Goal: Task Accomplishment & Management: Manage account settings

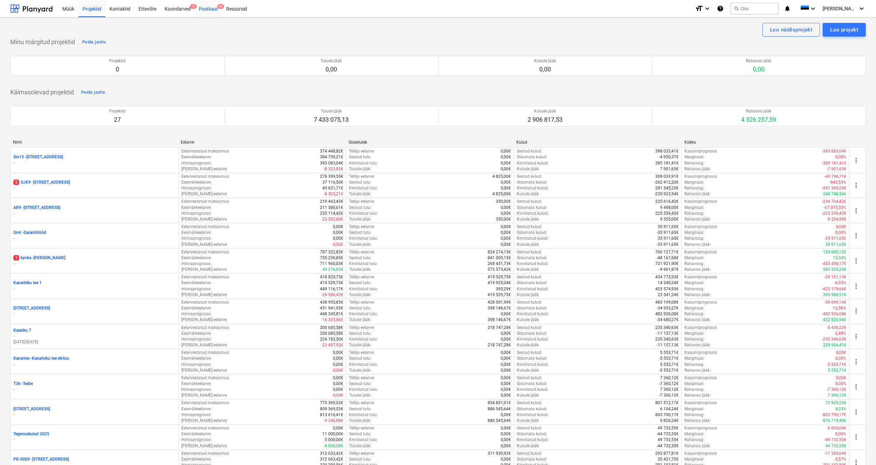
click at [208, 12] on div "Postkast 9+" at bounding box center [208, 8] width 27 height 17
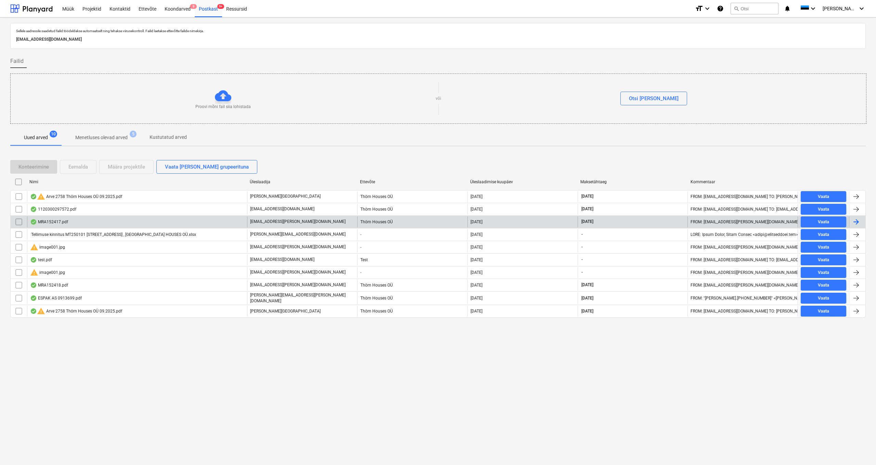
click at [61, 222] on div "MRA152417.pdf" at bounding box center [49, 221] width 38 height 5
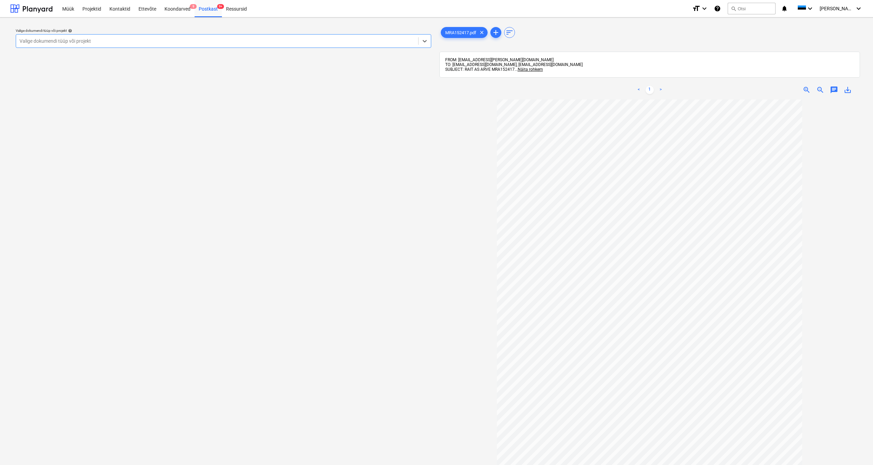
click at [76, 42] on div "Valige dokumendi tüüp või projekt" at bounding box center [216, 40] width 395 height 5
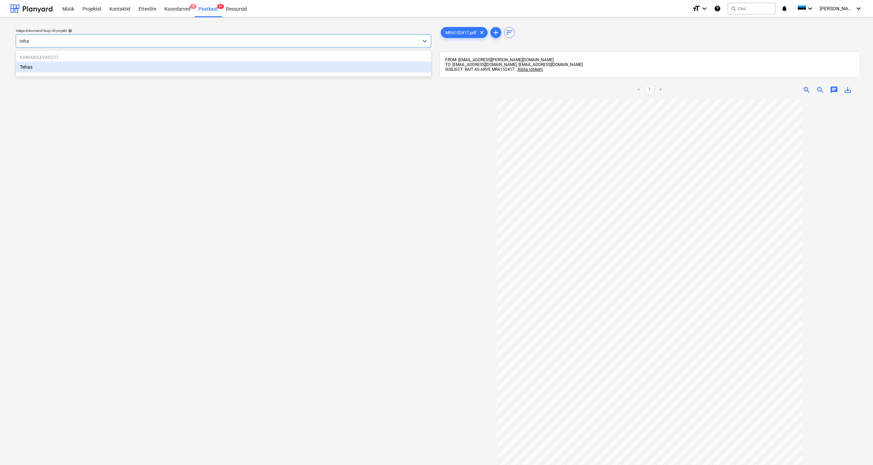
type input "tehas"
click at [29, 72] on div "Tehas" at bounding box center [224, 67] width 416 height 11
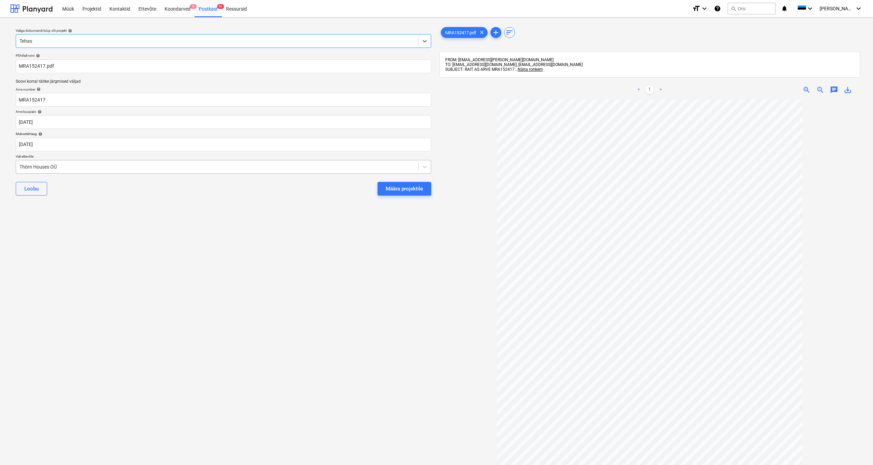
click at [17, 164] on div "Thörn Houses OÜ" at bounding box center [217, 167] width 402 height 10
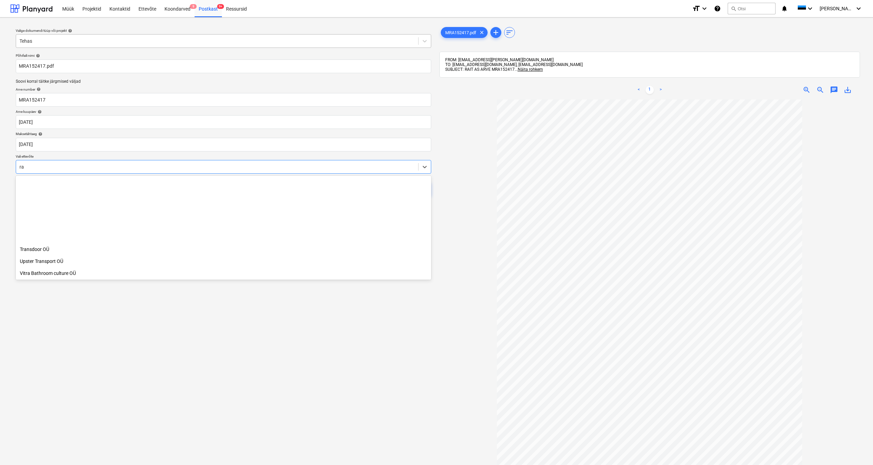
scroll to position [472, 0]
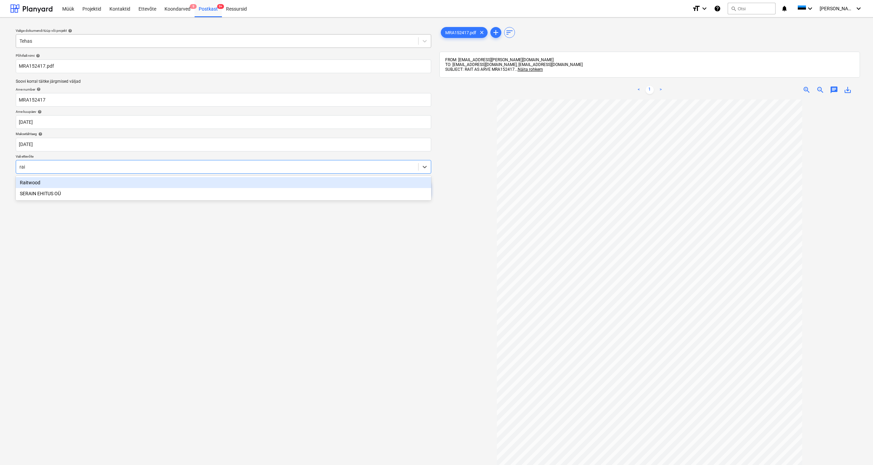
type input "rait"
click at [30, 181] on div "Raitwood" at bounding box center [224, 182] width 416 height 11
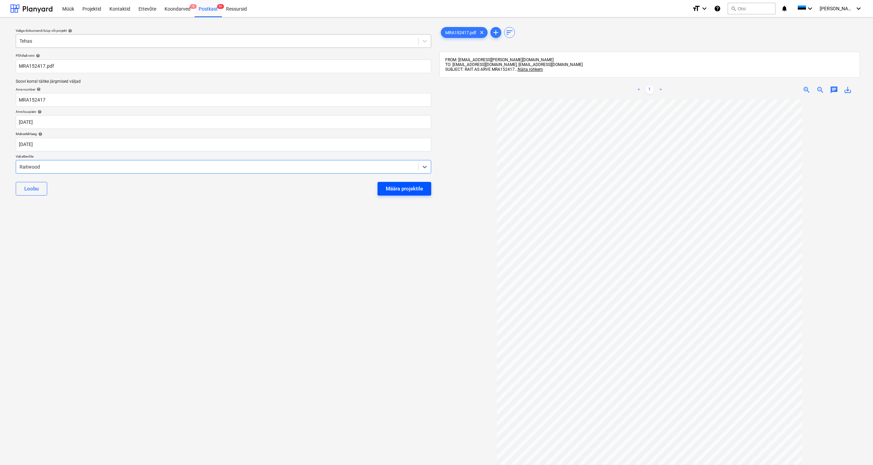
click at [392, 187] on div "Määra projektile" at bounding box center [404, 188] width 37 height 9
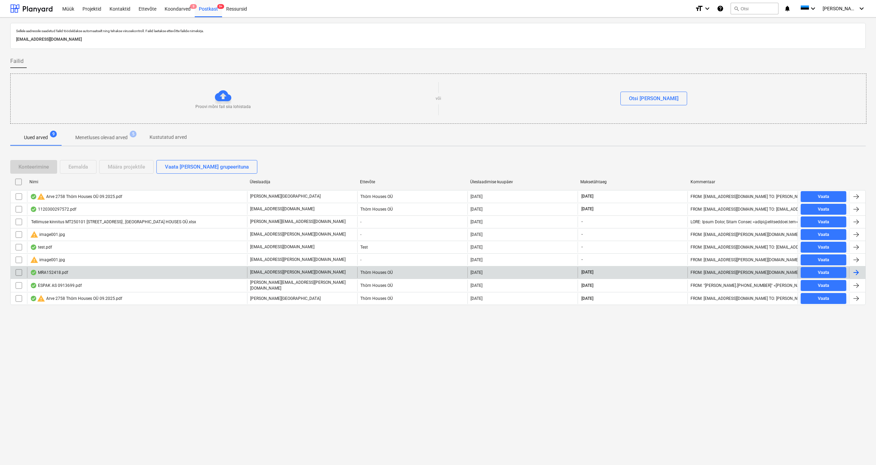
click at [52, 272] on div "MRA152418.pdf" at bounding box center [49, 272] width 38 height 5
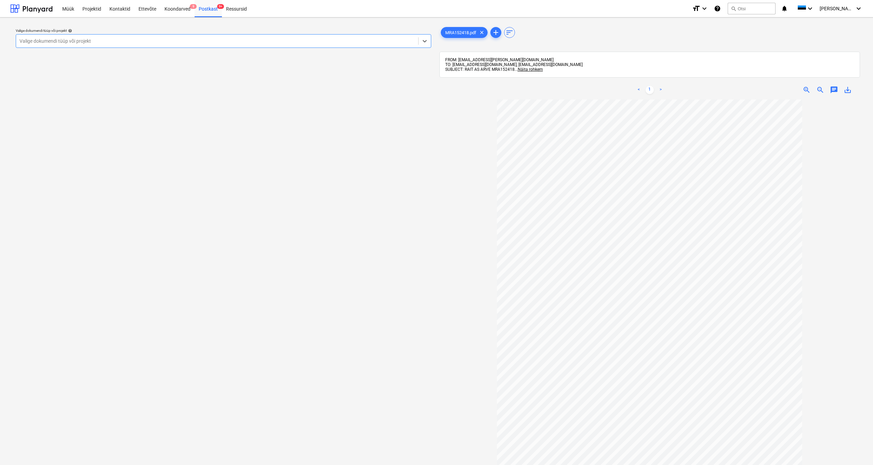
click at [36, 41] on div "Valige dokumendi tüüp või projekt" at bounding box center [216, 40] width 395 height 5
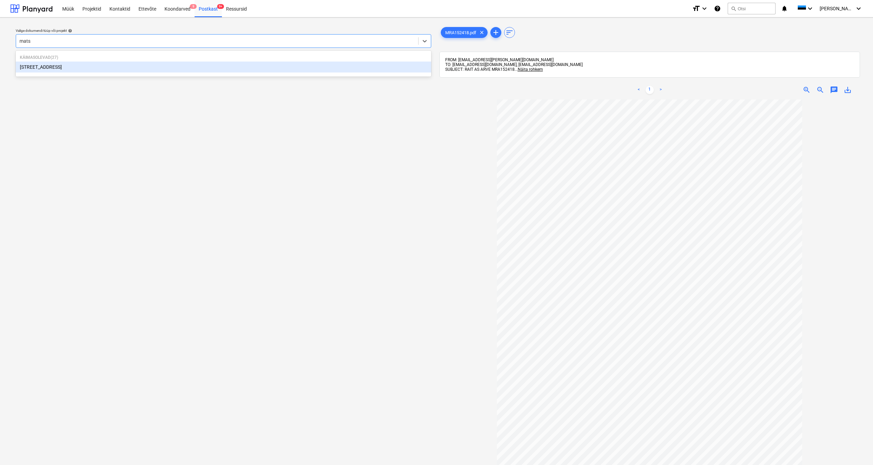
type input "matso"
click at [49, 67] on div "[STREET_ADDRESS]" at bounding box center [224, 67] width 416 height 11
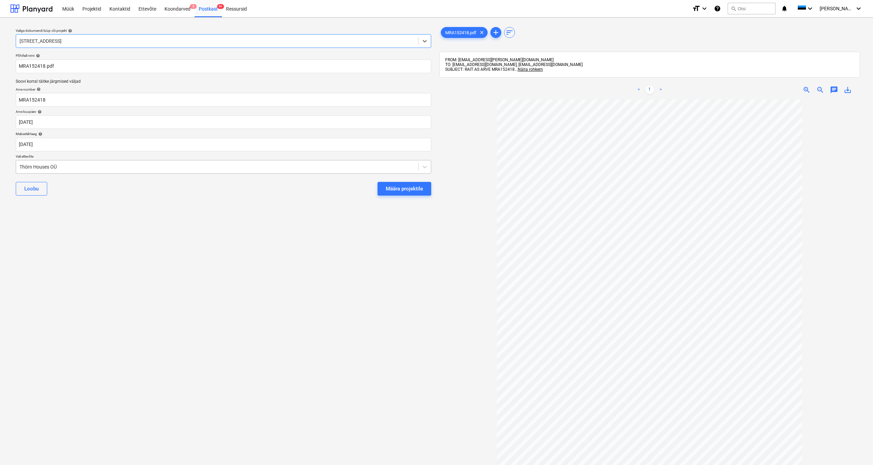
click at [21, 167] on div "Thörn Houses OÜ" at bounding box center [216, 166] width 395 height 5
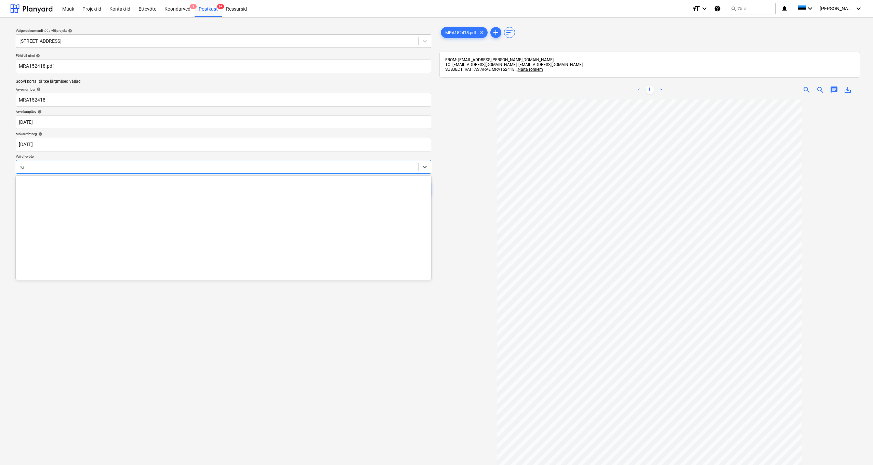
scroll to position [472, 0]
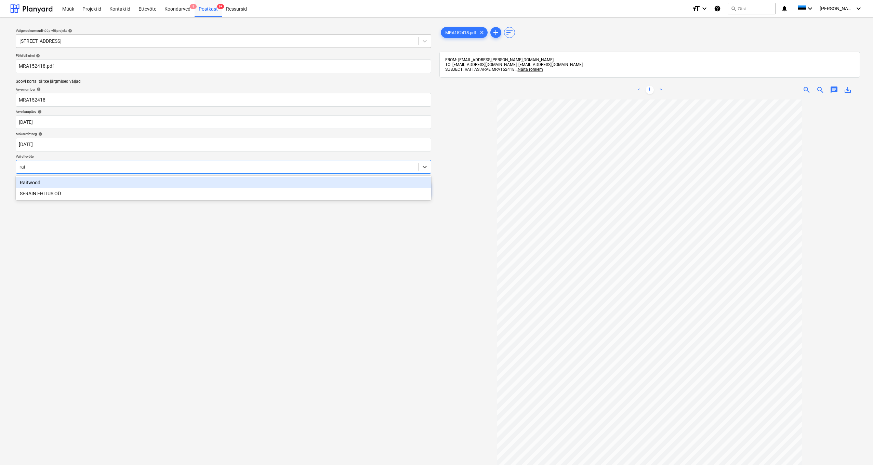
type input "rait"
click at [33, 181] on div "Raitwood" at bounding box center [224, 182] width 416 height 11
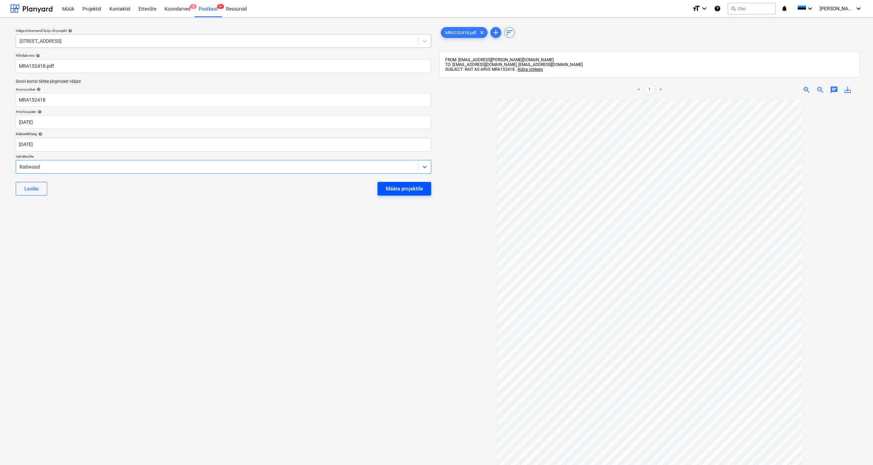
click at [397, 187] on div "Määra projektile" at bounding box center [404, 188] width 37 height 9
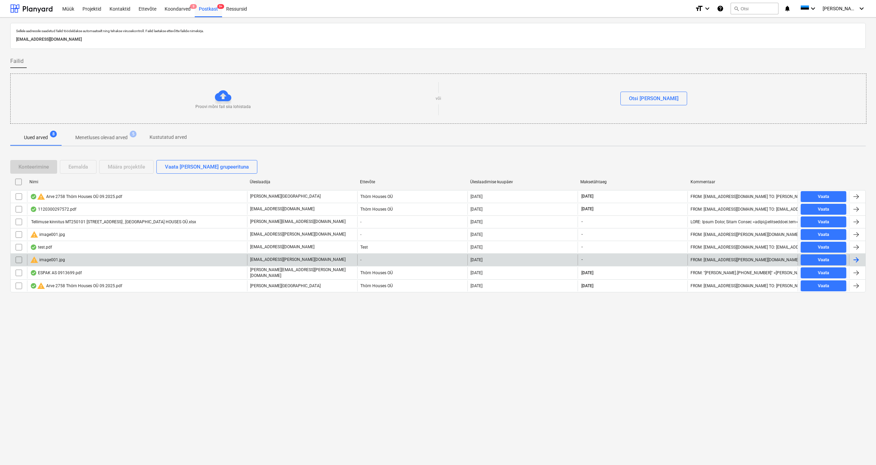
click at [20, 259] on input "checkbox" at bounding box center [18, 260] width 11 height 11
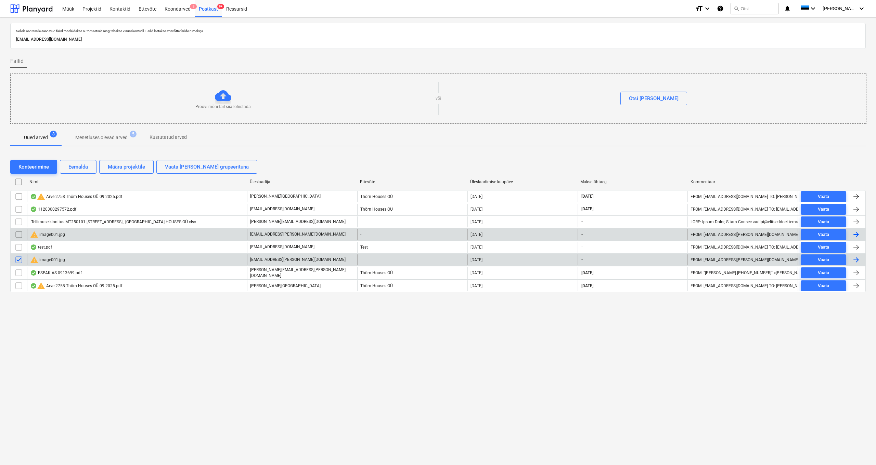
click at [22, 234] on input "checkbox" at bounding box center [18, 234] width 11 height 11
click at [75, 163] on div "Eemalda" at bounding box center [77, 166] width 19 height 9
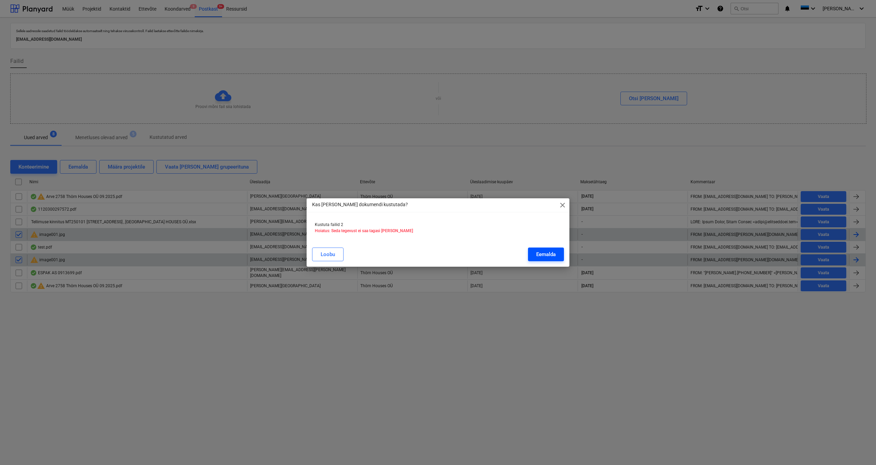
click at [544, 256] on div "Eemalda" at bounding box center [545, 254] width 19 height 9
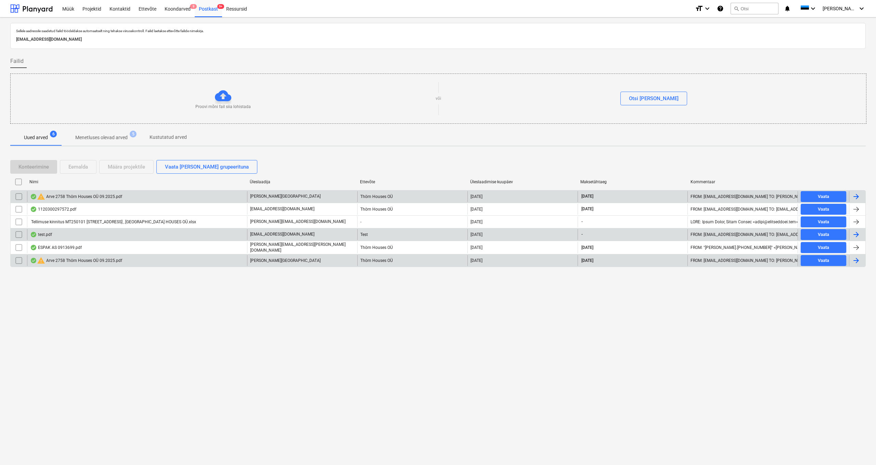
click at [92, 193] on div "warning Arve 2758 Thörn Houses OÜ 09.2025.pdf" at bounding box center [76, 197] width 92 height 8
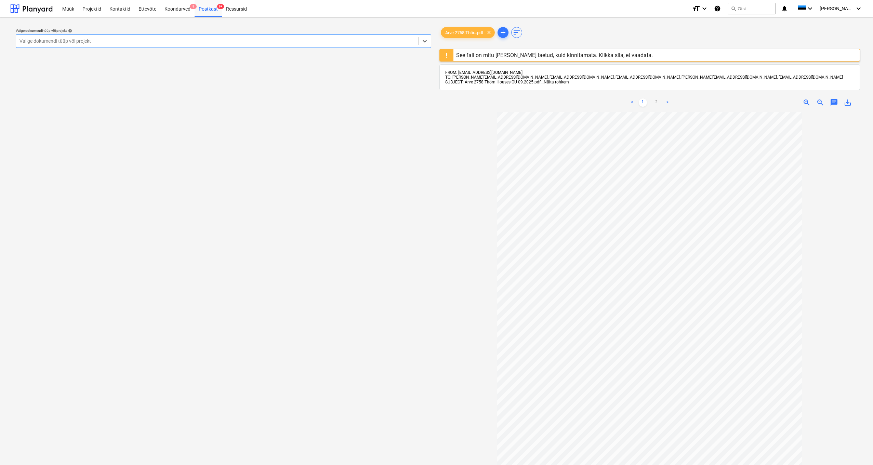
click at [550, 82] on span "Näita rohkem" at bounding box center [556, 82] width 25 height 5
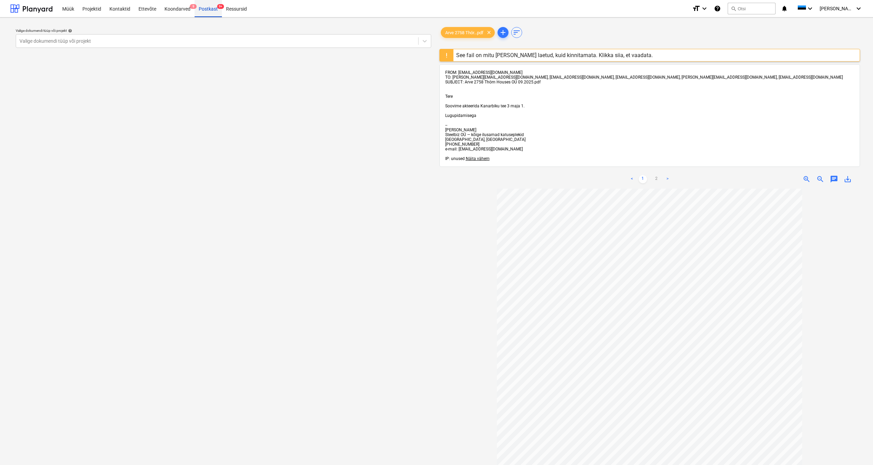
click at [208, 9] on div "Postkast 9+" at bounding box center [208, 8] width 27 height 17
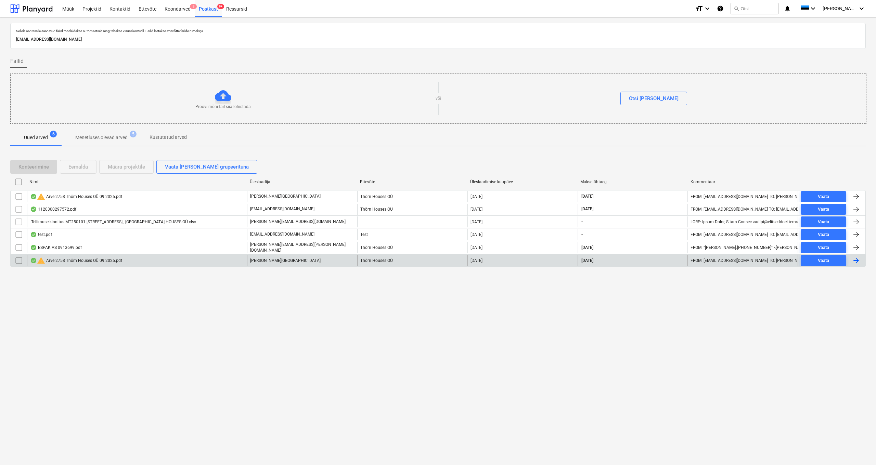
click at [81, 259] on div "warning Arve 2758 Thörn Houses OÜ 09.2025.pdf" at bounding box center [76, 261] width 92 height 8
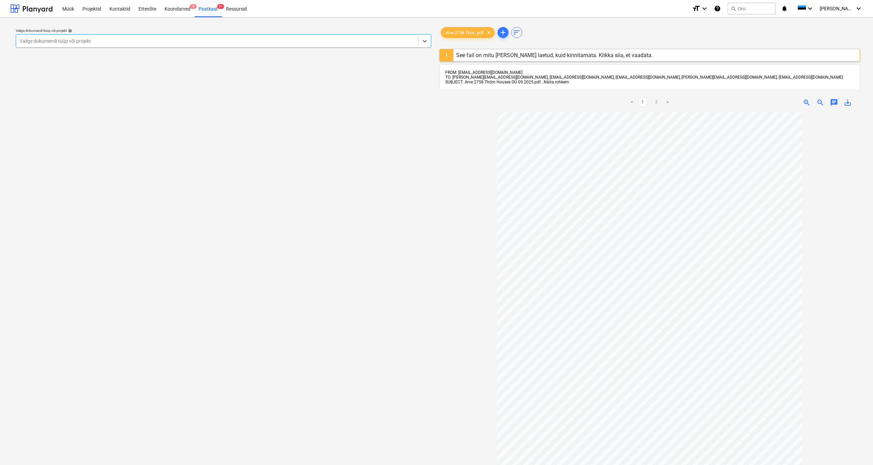
click at [558, 81] on span "Näita rohkem" at bounding box center [556, 82] width 25 height 5
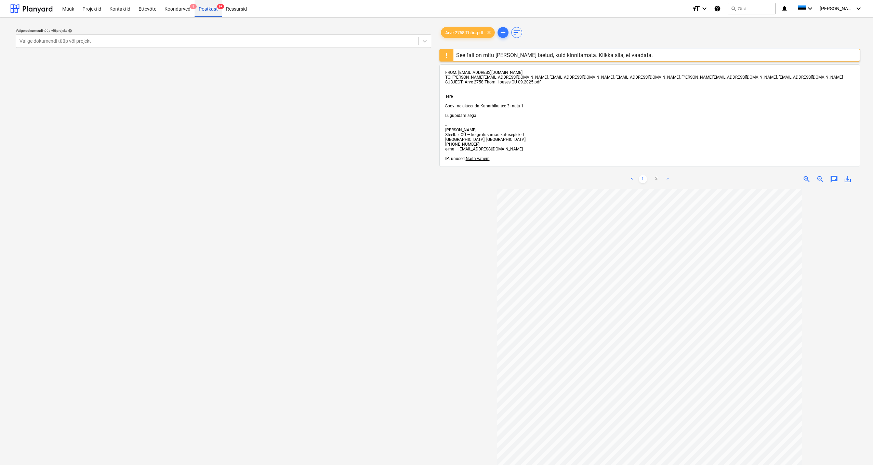
click at [211, 6] on div "Postkast 9+" at bounding box center [208, 8] width 27 height 17
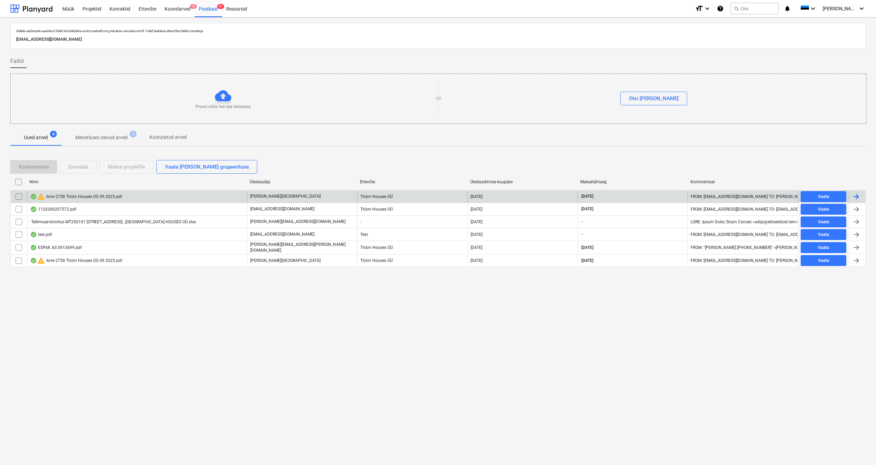
click at [74, 194] on div "warning Arve 2758 Thörn Houses OÜ 09.2025.pdf" at bounding box center [76, 197] width 92 height 8
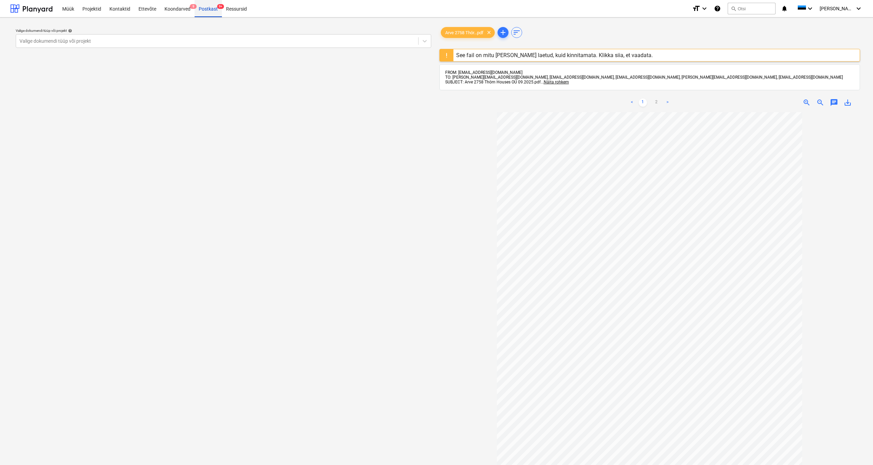
click at [207, 9] on div "Postkast 9+" at bounding box center [208, 8] width 27 height 17
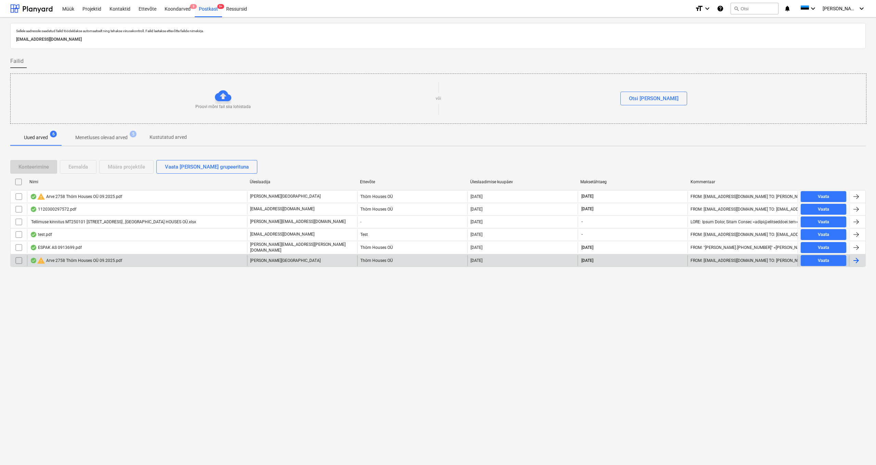
click at [18, 260] on input "checkbox" at bounding box center [18, 260] width 11 height 11
click at [78, 166] on div "Eemalda" at bounding box center [77, 166] width 19 height 9
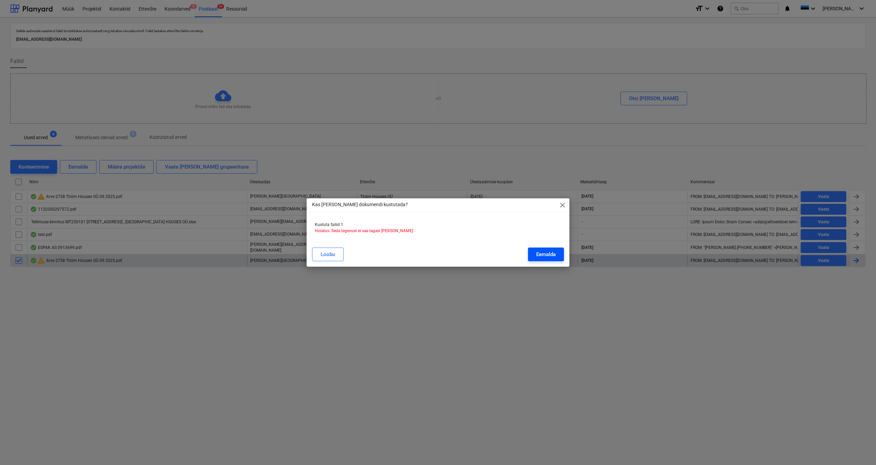
click at [540, 257] on div "Eemalda" at bounding box center [545, 254] width 19 height 9
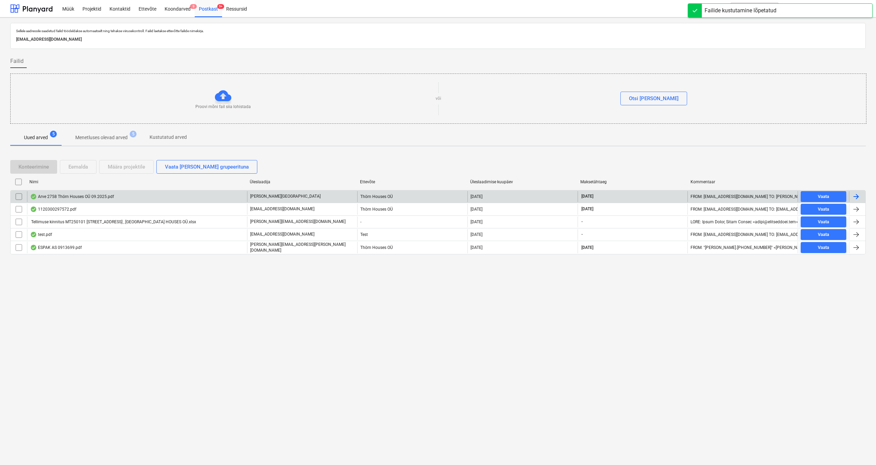
click at [78, 196] on div "Arve 2758 Thörn Houses OÜ 09.2025.pdf" at bounding box center [72, 196] width 84 height 5
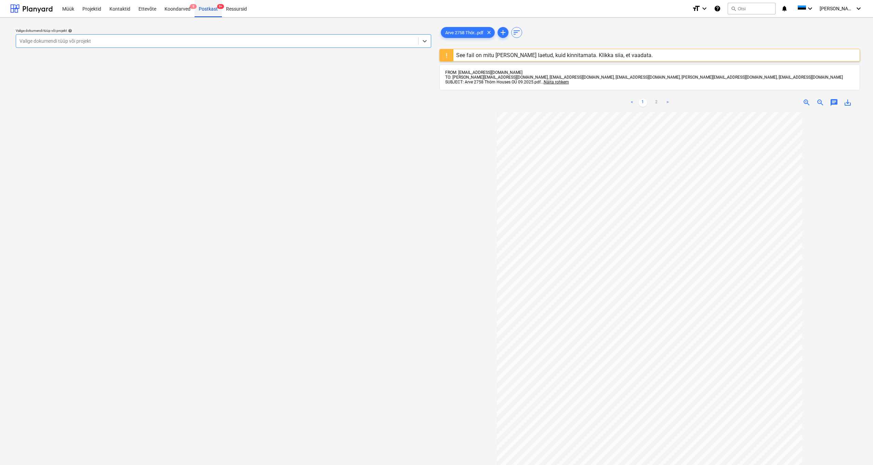
click at [211, 10] on div "Postkast 9+" at bounding box center [208, 8] width 27 height 17
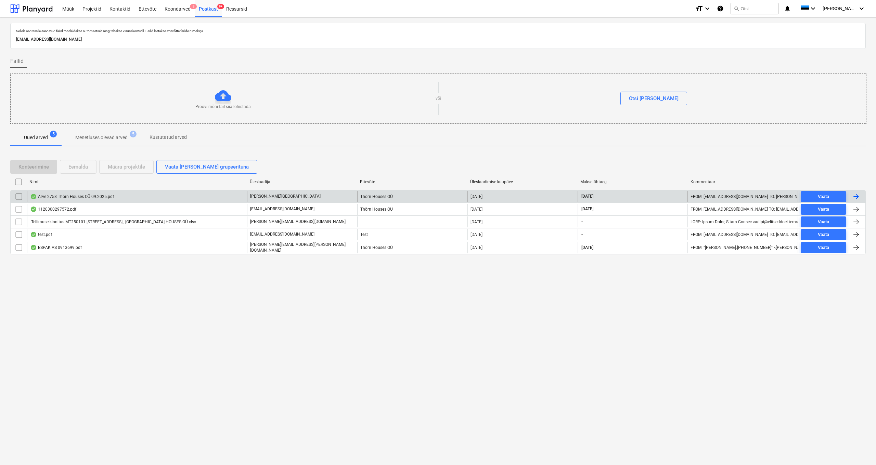
click at [81, 197] on div "Arve 2758 Thörn Houses OÜ 09.2025.pdf" at bounding box center [72, 196] width 84 height 5
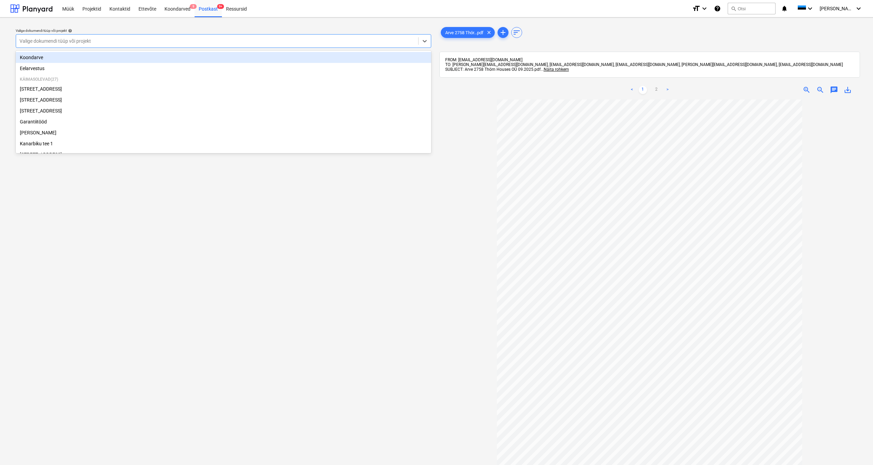
click at [49, 39] on div "Valige dokumendi tüüp või projekt" at bounding box center [216, 40] width 395 height 5
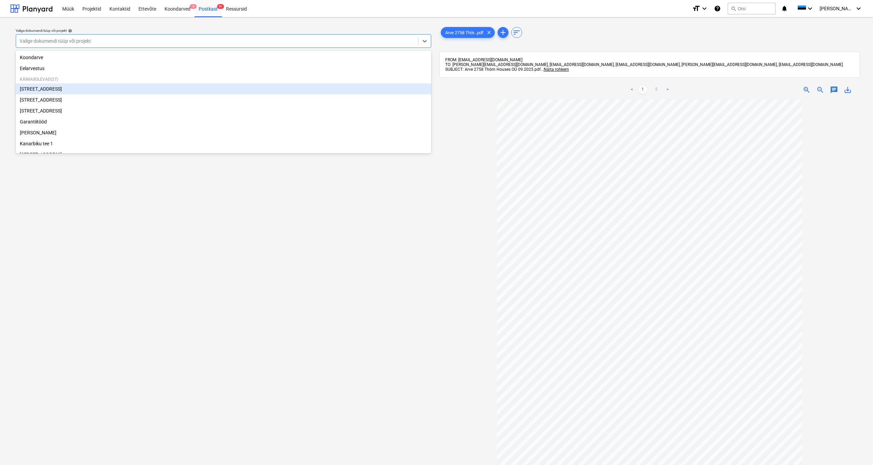
click at [657, 89] on link "2" at bounding box center [657, 90] width 8 height 8
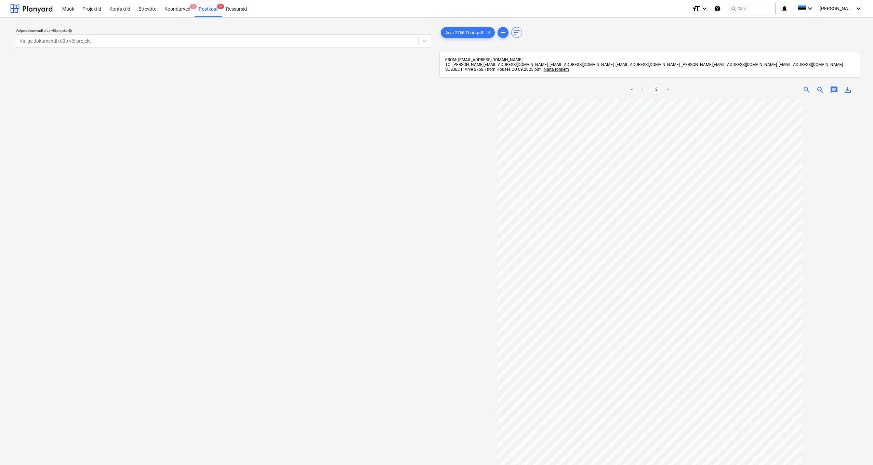
click at [642, 87] on link "1" at bounding box center [643, 90] width 8 height 8
click at [52, 40] on div "Valige dokumendi tüüp või projekt" at bounding box center [216, 40] width 395 height 5
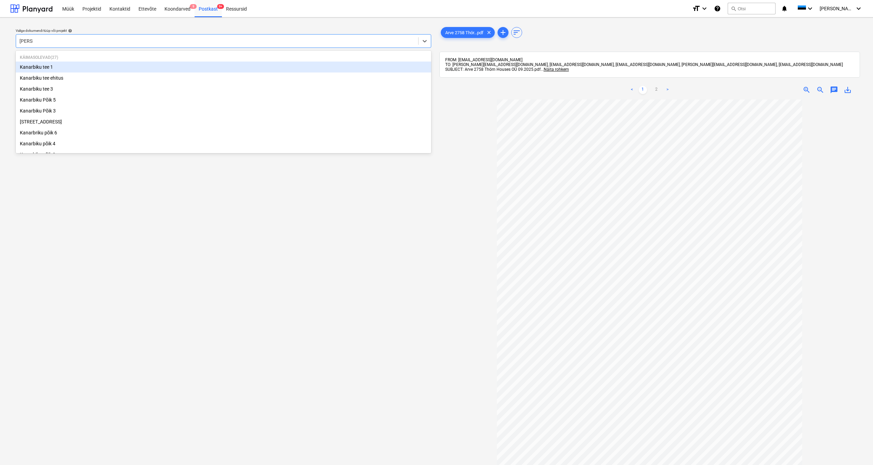
type input "kanarb"
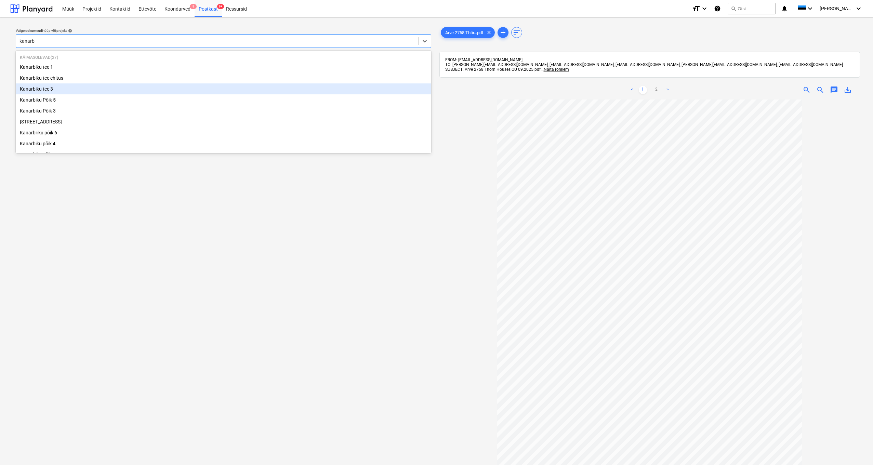
click at [37, 91] on div "Kanarbiku tee 3" at bounding box center [224, 88] width 416 height 11
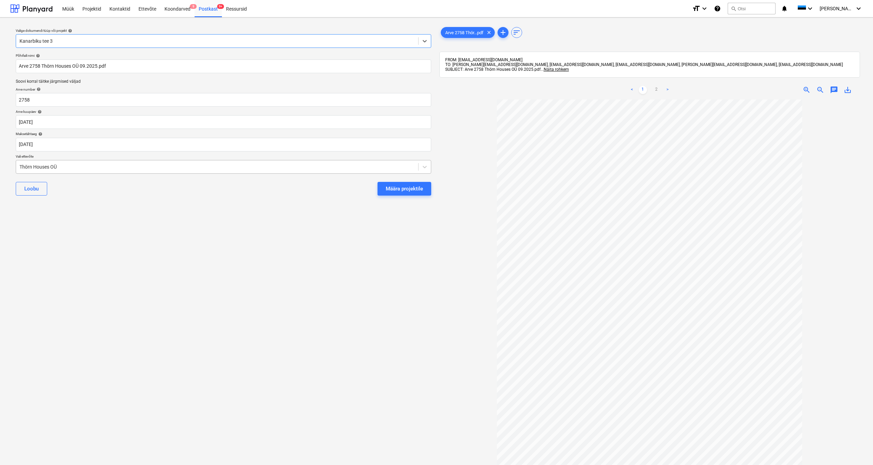
click at [20, 165] on div "Thörn Houses OÜ" at bounding box center [216, 166] width 395 height 5
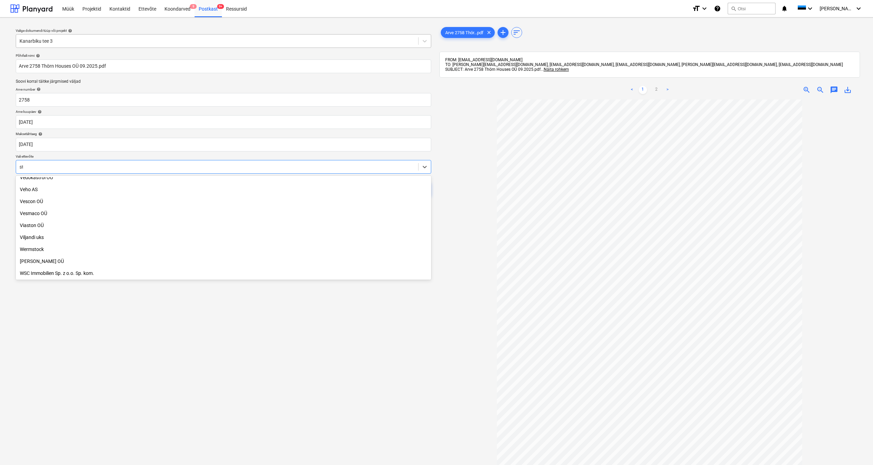
scroll to position [508, 0]
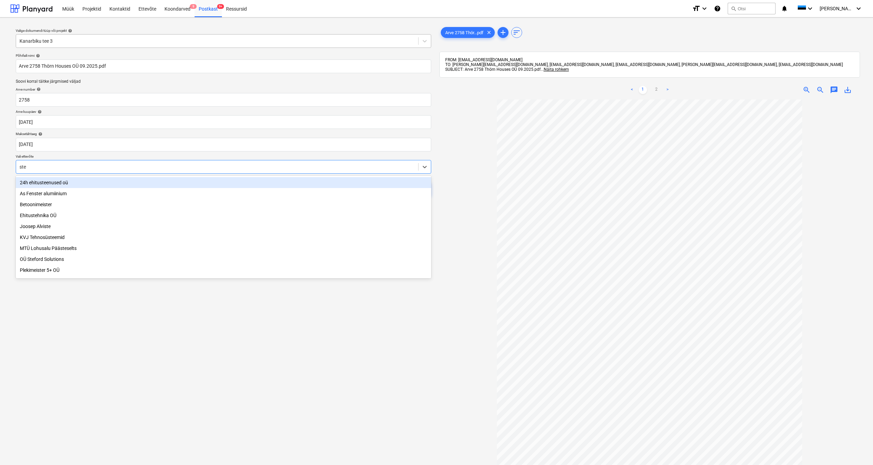
type input "stee"
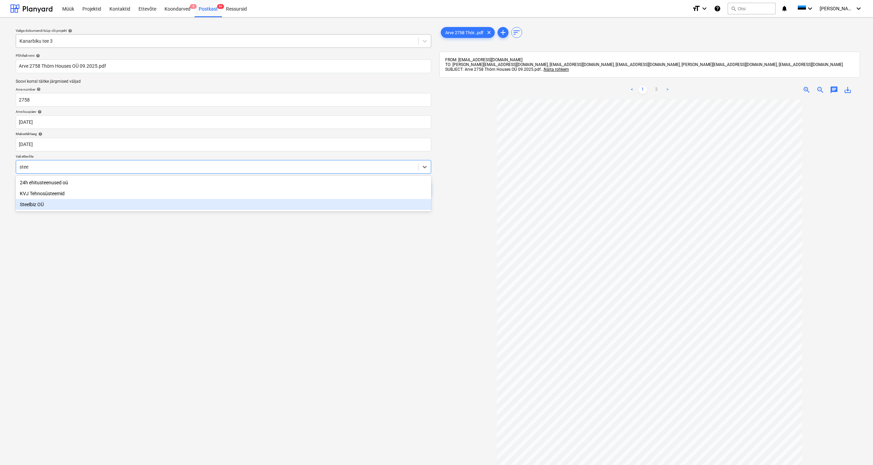
click at [40, 206] on div "Steelbiz OÜ" at bounding box center [224, 204] width 416 height 11
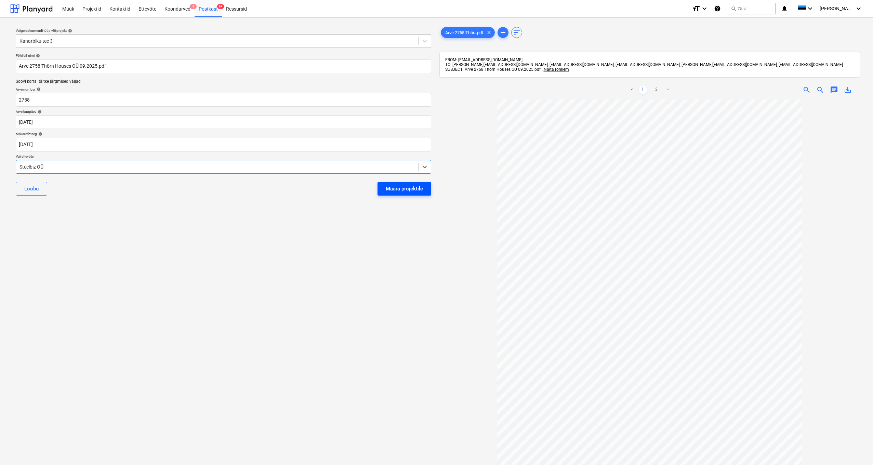
click at [397, 192] on div "Määra projektile" at bounding box center [404, 188] width 37 height 9
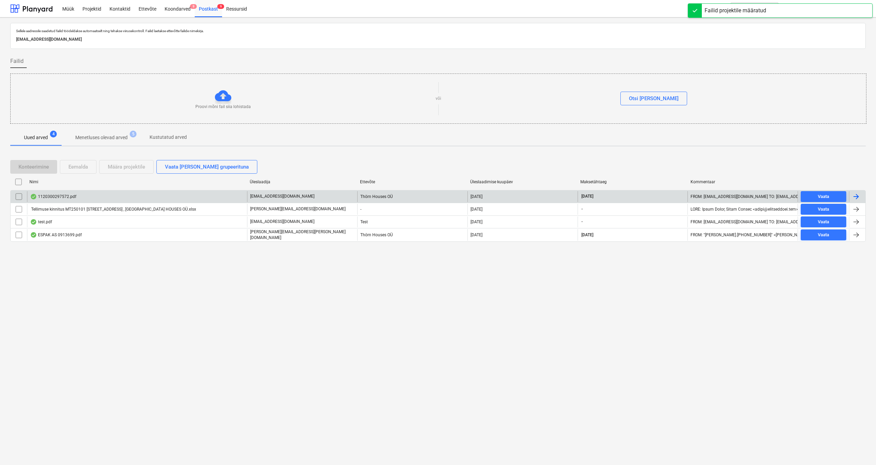
click at [60, 197] on div "1120300297572.pdf" at bounding box center [53, 196] width 46 height 5
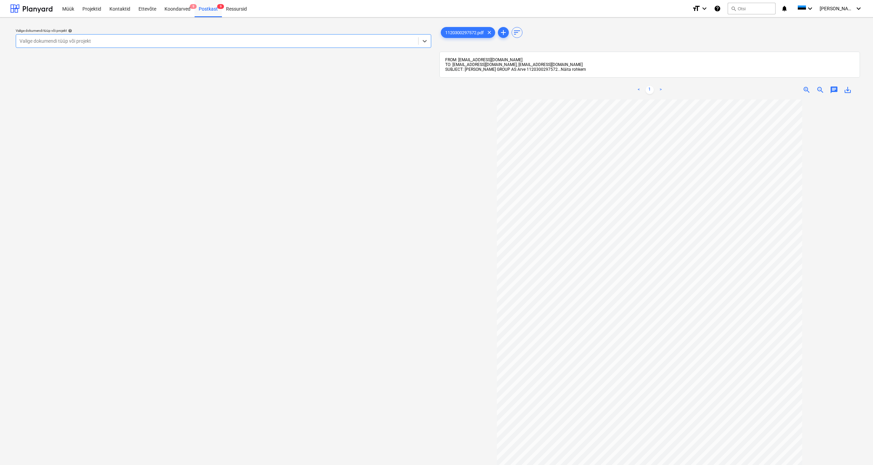
click at [561, 70] on span "Näita rohkem" at bounding box center [573, 69] width 25 height 5
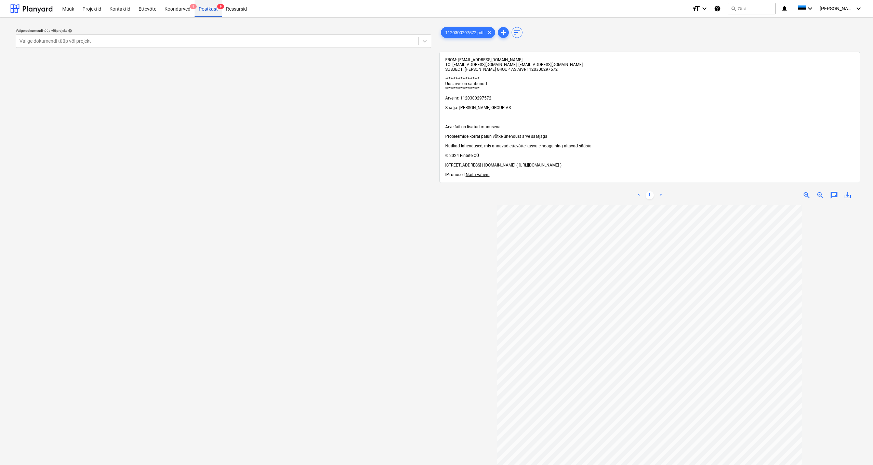
click at [217, 7] on span "9" at bounding box center [220, 6] width 7 height 5
